Goal: Task Accomplishment & Management: Manage account settings

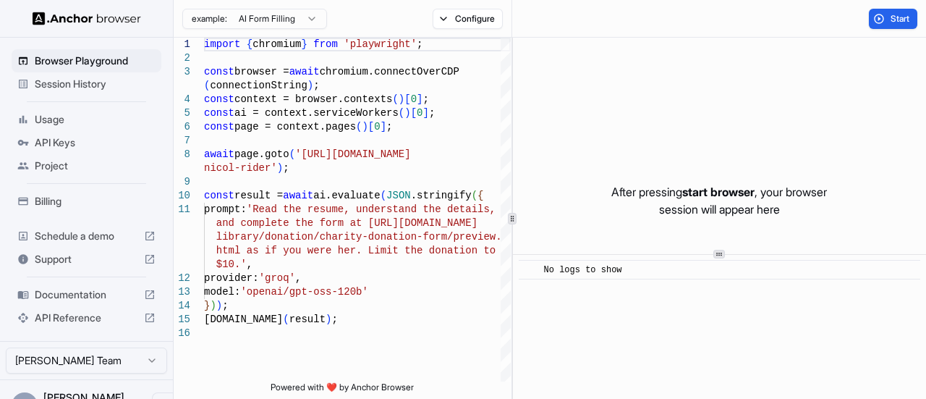
click at [79, 119] on span "Usage" at bounding box center [95, 119] width 121 height 14
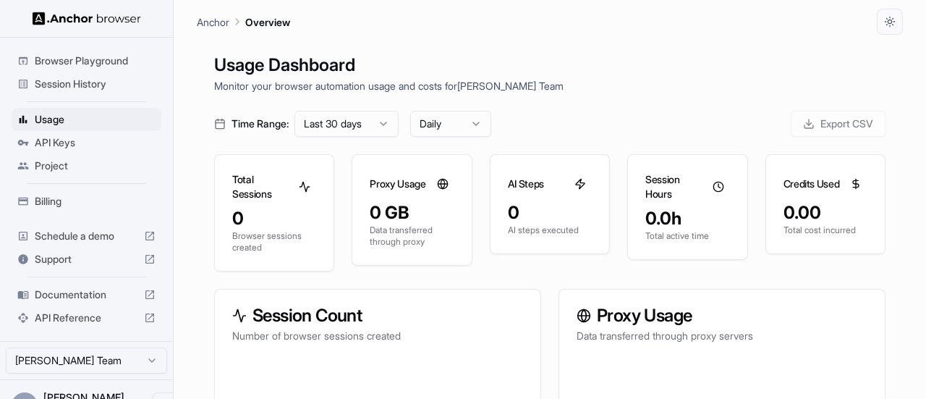
click at [67, 202] on span "Billing" at bounding box center [95, 201] width 121 height 14
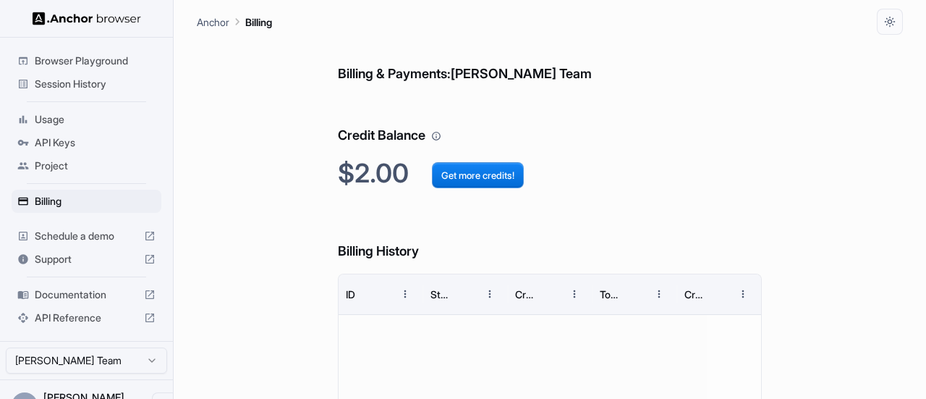
click at [559, 114] on h6 "Credit Balance" at bounding box center [550, 121] width 424 height 50
click at [735, 165] on h2 "$2.00 Get more credits!" at bounding box center [550, 173] width 424 height 31
click at [521, 182] on button "Get more credits!" at bounding box center [478, 175] width 92 height 26
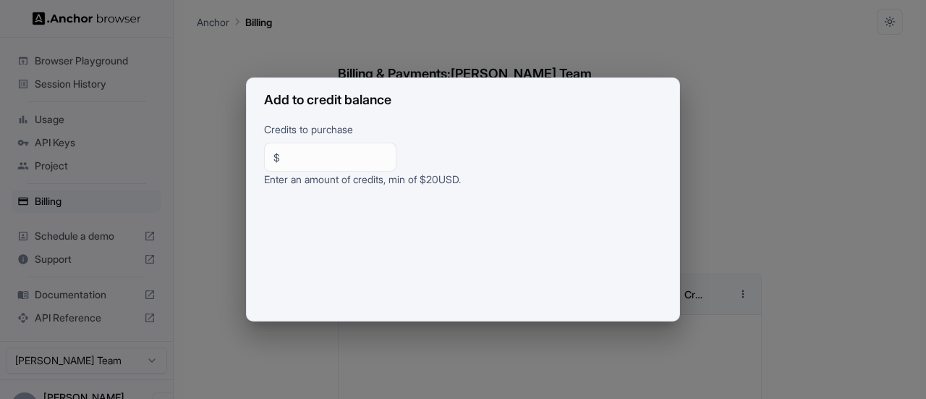
click at [809, 51] on div "Add to credit balance Credits to purchase $ ** ​ Enter an amount of credits, mi…" at bounding box center [463, 199] width 926 height 399
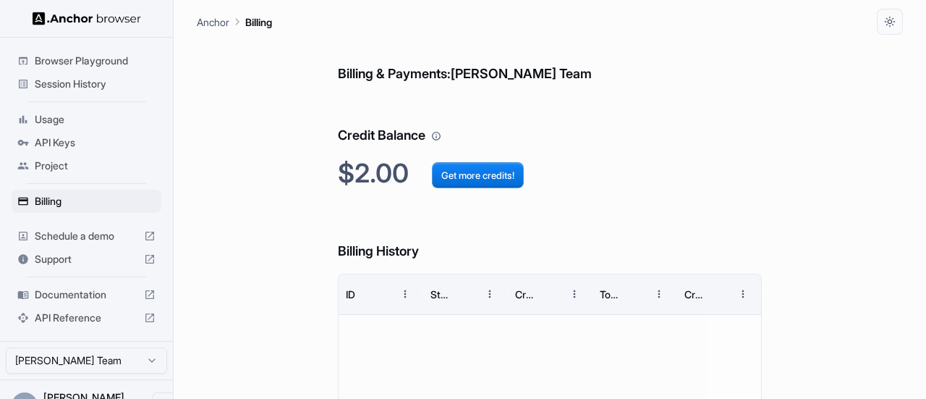
click at [67, 141] on span "API Keys" at bounding box center [95, 142] width 121 height 14
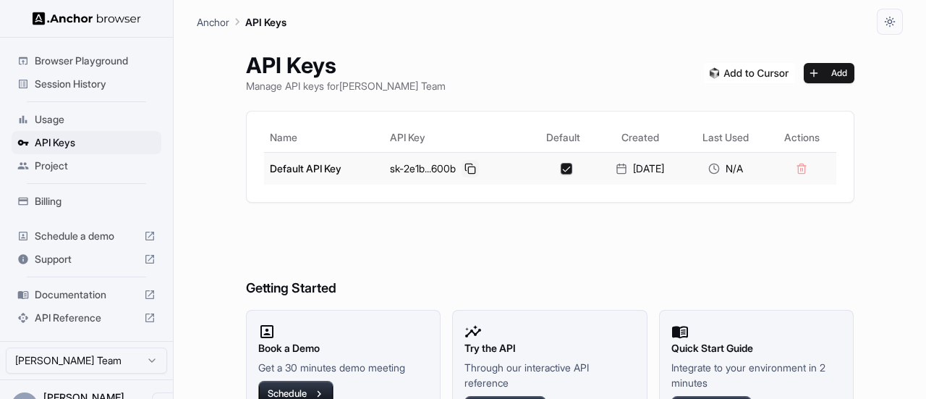
click at [470, 169] on button at bounding box center [469, 168] width 17 height 17
click at [80, 165] on span "Project" at bounding box center [95, 165] width 121 height 14
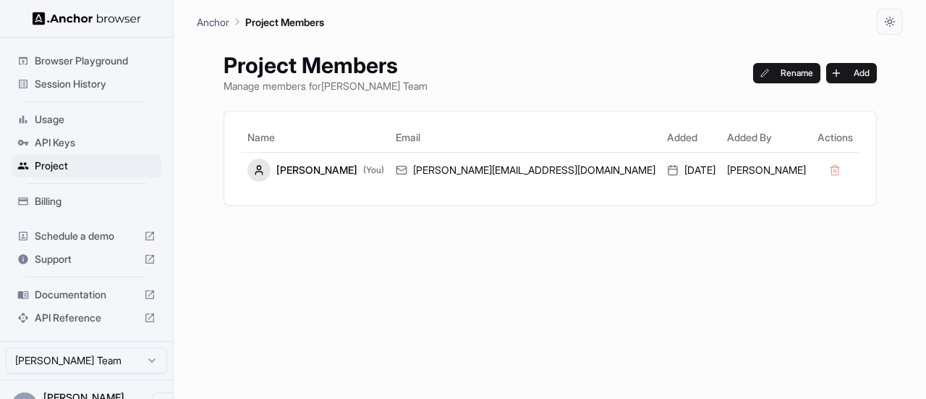
click at [78, 205] on span "Billing" at bounding box center [95, 201] width 121 height 14
